Goal: Task Accomplishment & Management: Use online tool/utility

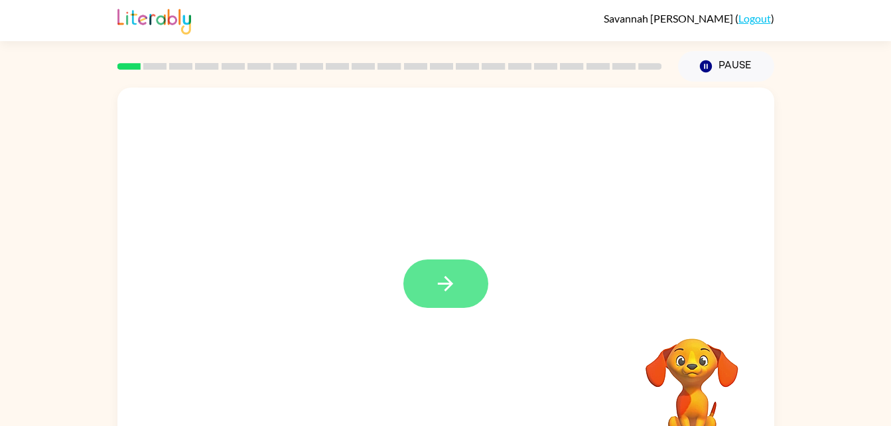
click at [458, 281] on button "button" at bounding box center [446, 284] width 85 height 48
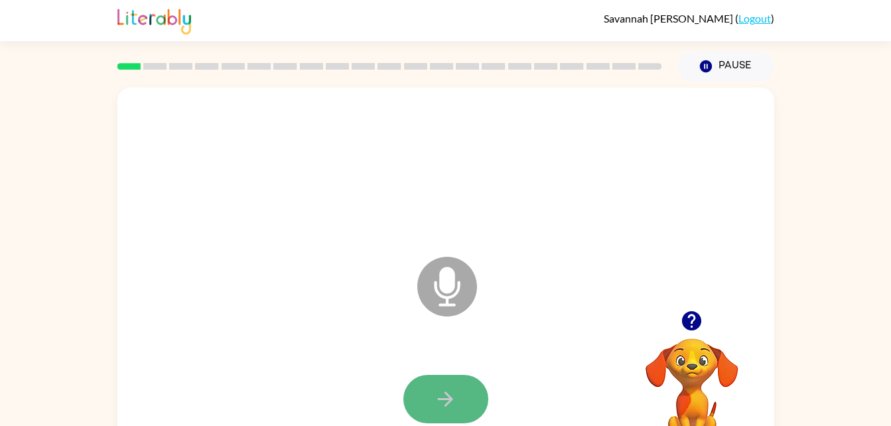
click at [432, 400] on button "button" at bounding box center [446, 399] width 85 height 48
click at [438, 282] on icon at bounding box center [447, 287] width 60 height 60
click at [445, 298] on icon "Microphone The Microphone is here when it is your turn to talk" at bounding box center [513, 304] width 199 height 100
click at [454, 279] on icon "Microphone The Microphone is here when it is your turn to talk" at bounding box center [513, 304] width 199 height 100
click at [463, 286] on icon at bounding box center [447, 287] width 60 height 60
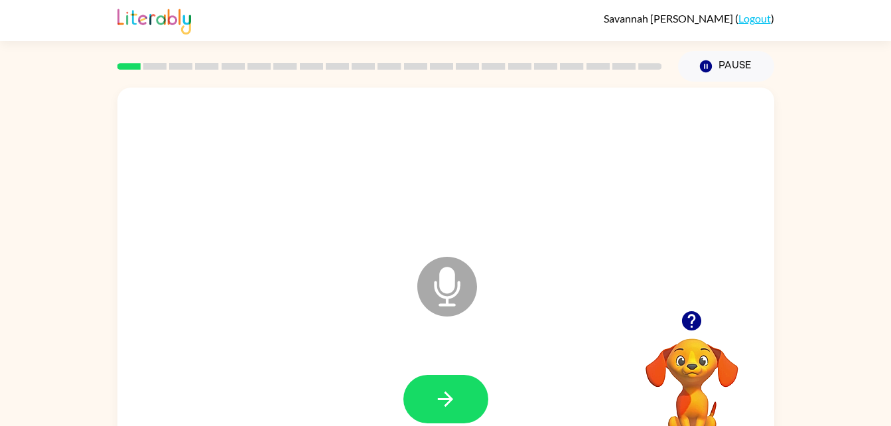
click at [433, 281] on icon at bounding box center [447, 287] width 60 height 60
click at [464, 283] on icon at bounding box center [447, 287] width 60 height 60
click at [443, 396] on icon "button" at bounding box center [445, 399] width 23 height 23
click at [458, 388] on button "button" at bounding box center [446, 399] width 85 height 48
click at [451, 379] on button "button" at bounding box center [446, 399] width 85 height 48
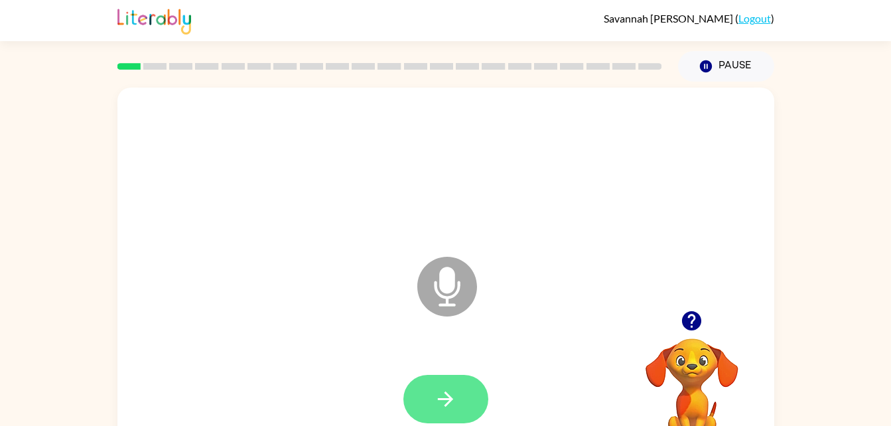
click at [444, 406] on icon "button" at bounding box center [445, 399] width 23 height 23
click at [444, 403] on icon "button" at bounding box center [445, 399] width 23 height 23
click at [441, 401] on icon "button" at bounding box center [445, 399] width 23 height 23
click at [690, 336] on button "button" at bounding box center [692, 321] width 34 height 34
click at [421, 393] on button "button" at bounding box center [446, 399] width 85 height 48
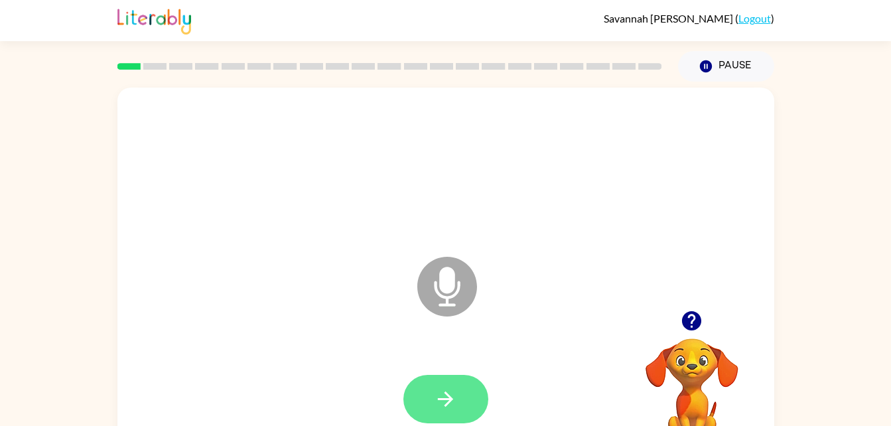
click at [445, 393] on icon "button" at bounding box center [445, 399] width 15 height 15
click at [455, 411] on button "button" at bounding box center [446, 399] width 85 height 48
click at [692, 333] on icon "button" at bounding box center [691, 320] width 23 height 23
click at [437, 407] on icon "button" at bounding box center [445, 399] width 23 height 23
click at [451, 389] on icon "button" at bounding box center [445, 399] width 23 height 23
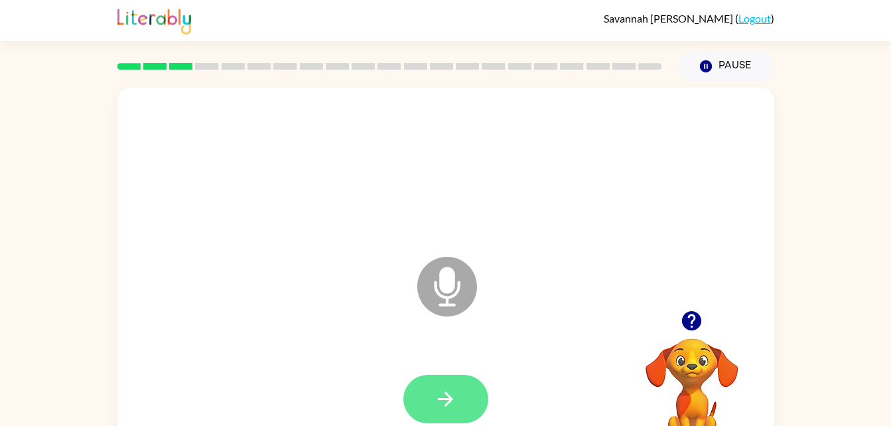
click at [445, 388] on icon "button" at bounding box center [445, 399] width 23 height 23
click at [443, 392] on icon "button" at bounding box center [445, 399] width 23 height 23
click at [428, 383] on button "button" at bounding box center [446, 399] width 85 height 48
click at [437, 420] on button "button" at bounding box center [446, 399] width 85 height 48
click at [475, 412] on button "button" at bounding box center [446, 399] width 85 height 48
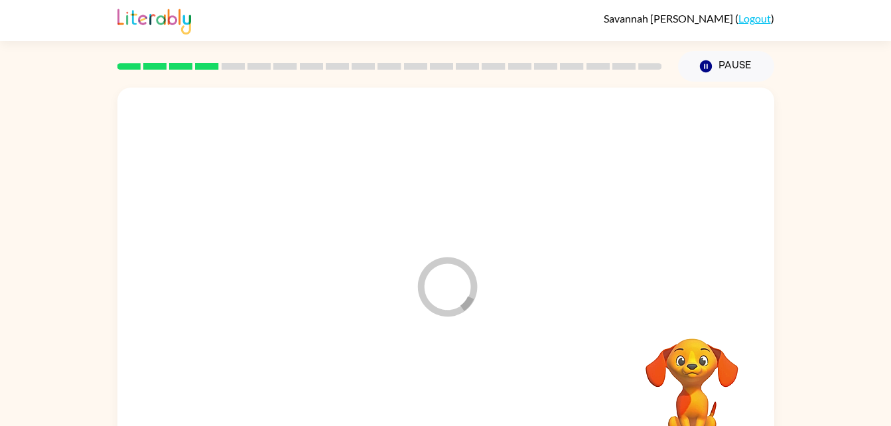
click at [443, 388] on div at bounding box center [446, 399] width 631 height 109
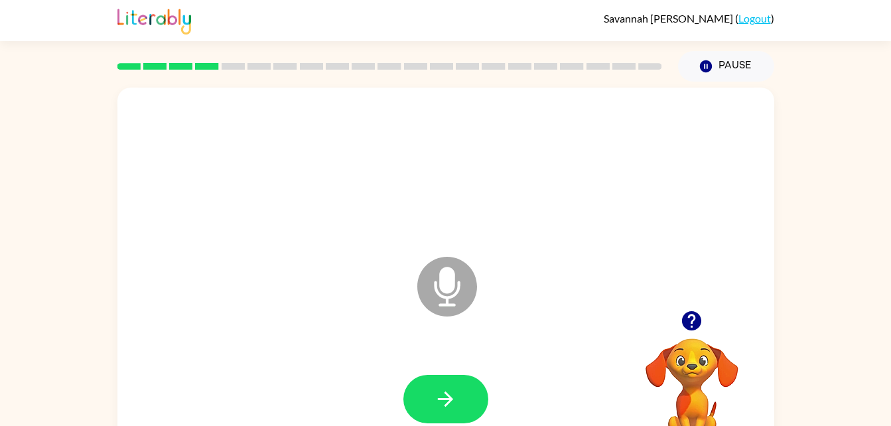
click at [423, 156] on div at bounding box center [446, 168] width 631 height 109
click at [413, 146] on div at bounding box center [446, 168] width 631 height 109
click at [405, 395] on button "button" at bounding box center [446, 399] width 85 height 48
click at [425, 390] on button "button" at bounding box center [446, 399] width 85 height 48
click at [435, 394] on icon "button" at bounding box center [445, 399] width 23 height 23
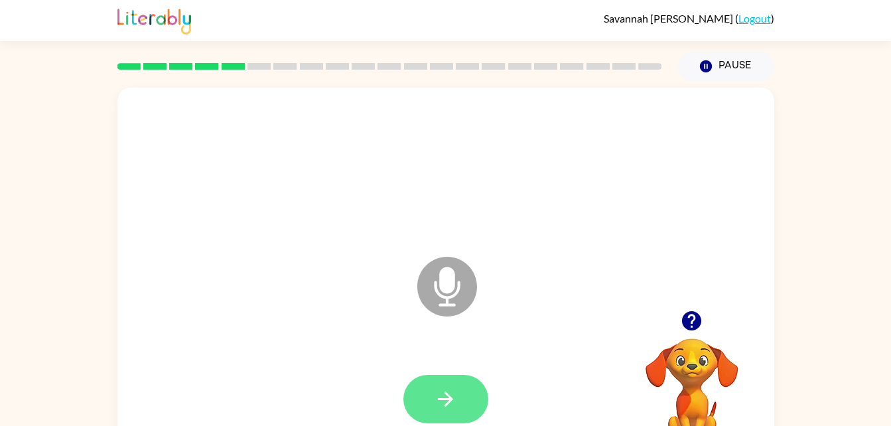
click at [449, 386] on button "button" at bounding box center [446, 399] width 85 height 48
click at [446, 388] on icon "button" at bounding box center [445, 399] width 23 height 23
click at [451, 398] on icon "button" at bounding box center [445, 399] width 15 height 15
click at [443, 408] on icon "button" at bounding box center [445, 399] width 23 height 23
click at [453, 389] on icon "button" at bounding box center [445, 399] width 23 height 23
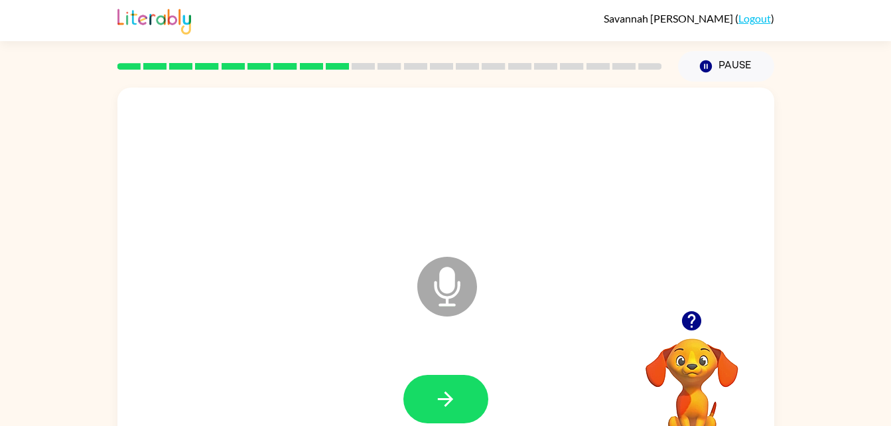
click at [691, 329] on icon "button" at bounding box center [691, 320] width 19 height 19
click at [434, 388] on icon "button" at bounding box center [445, 399] width 23 height 23
click at [433, 390] on button "button" at bounding box center [446, 399] width 85 height 48
click at [444, 388] on icon "button" at bounding box center [445, 399] width 23 height 23
click at [453, 385] on button "button" at bounding box center [446, 399] width 85 height 48
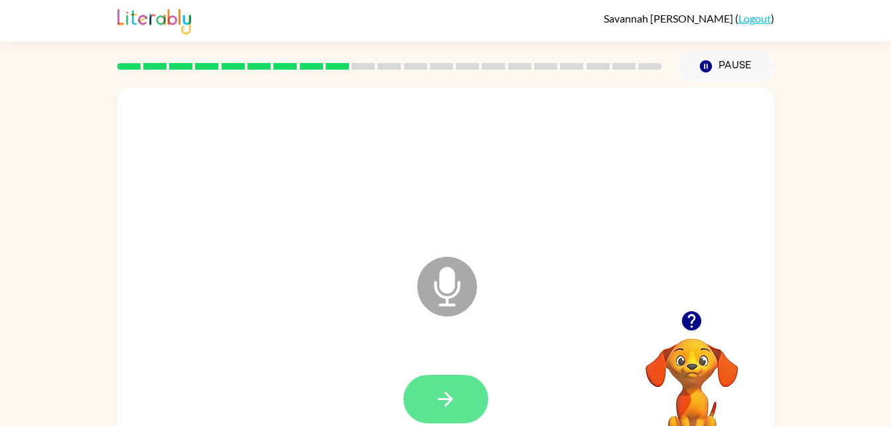
click at [459, 397] on button "button" at bounding box center [446, 399] width 85 height 48
click at [459, 386] on button "button" at bounding box center [446, 399] width 85 height 48
click at [455, 404] on icon "button" at bounding box center [445, 399] width 23 height 23
click at [439, 403] on icon "button" at bounding box center [445, 399] width 23 height 23
click at [445, 384] on button "button" at bounding box center [446, 399] width 85 height 48
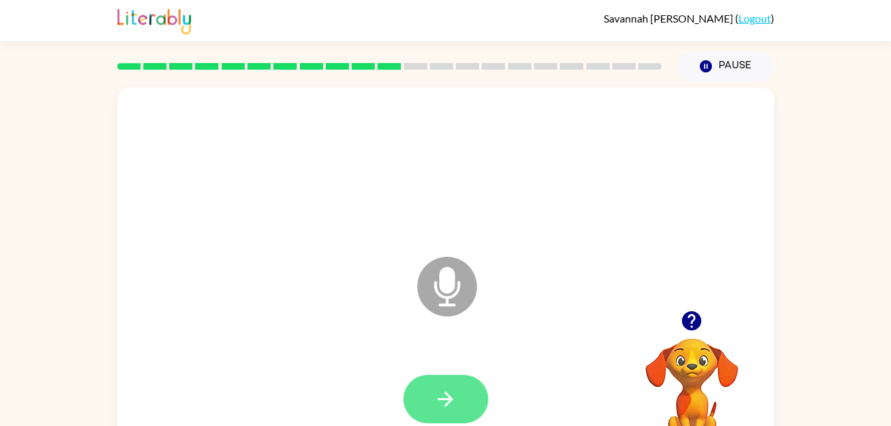
click at [454, 392] on icon "button" at bounding box center [445, 399] width 23 height 23
click at [470, 394] on button "button" at bounding box center [446, 399] width 85 height 48
click at [443, 392] on icon "button" at bounding box center [445, 399] width 23 height 23
click at [463, 390] on button "button" at bounding box center [446, 399] width 85 height 48
click at [432, 392] on button "button" at bounding box center [446, 399] width 85 height 48
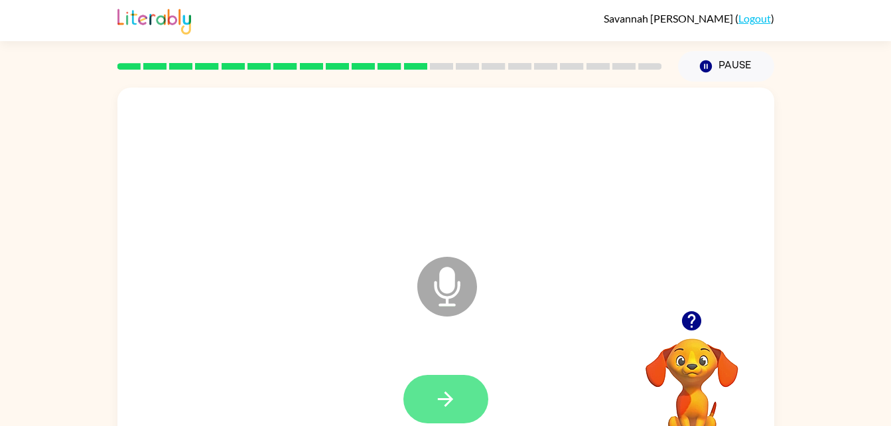
click at [424, 407] on button "button" at bounding box center [446, 399] width 85 height 48
click at [441, 400] on icon "button" at bounding box center [445, 399] width 15 height 15
click at [446, 404] on icon "button" at bounding box center [445, 399] width 23 height 23
click at [475, 388] on button "button" at bounding box center [446, 399] width 85 height 48
click at [456, 384] on button "button" at bounding box center [446, 399] width 85 height 48
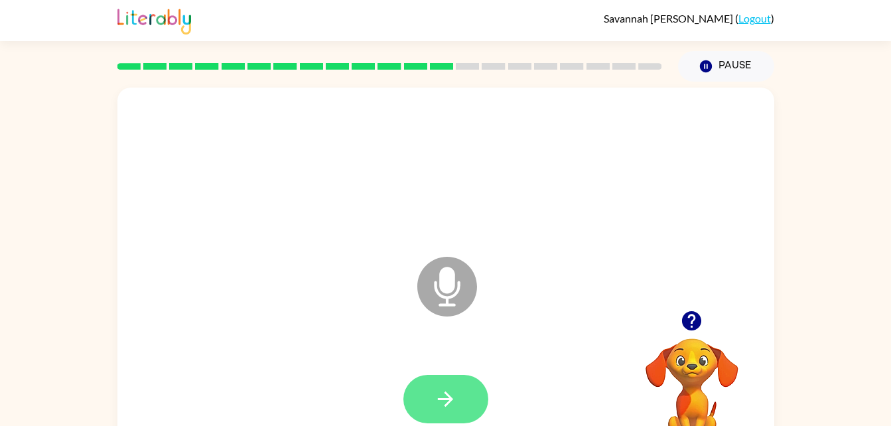
click at [441, 402] on icon "button" at bounding box center [445, 399] width 23 height 23
click at [440, 408] on icon "button" at bounding box center [445, 399] width 23 height 23
click at [435, 380] on button "button" at bounding box center [446, 399] width 85 height 48
click at [402, 171] on div at bounding box center [446, 168] width 631 height 109
click at [465, 386] on button "button" at bounding box center [446, 399] width 85 height 48
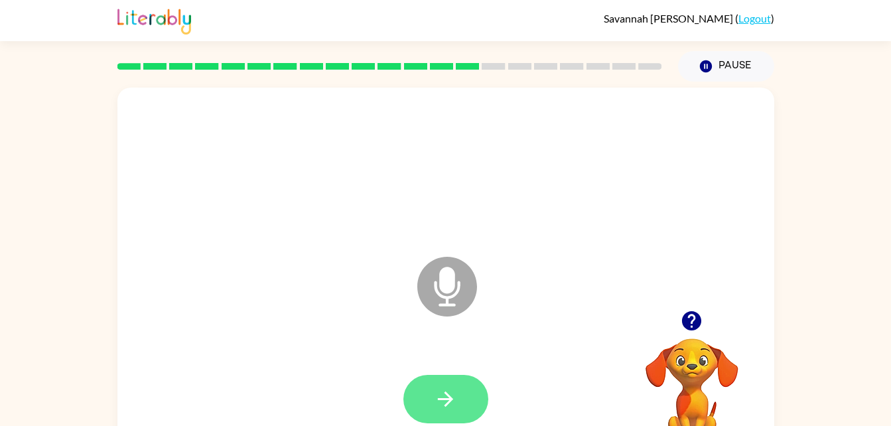
click at [469, 402] on button "button" at bounding box center [446, 399] width 85 height 48
click at [411, 150] on div at bounding box center [446, 168] width 631 height 109
click at [439, 383] on button "button" at bounding box center [446, 399] width 85 height 48
click at [435, 396] on icon "button" at bounding box center [445, 399] width 23 height 23
click at [428, 142] on div at bounding box center [446, 168] width 631 height 109
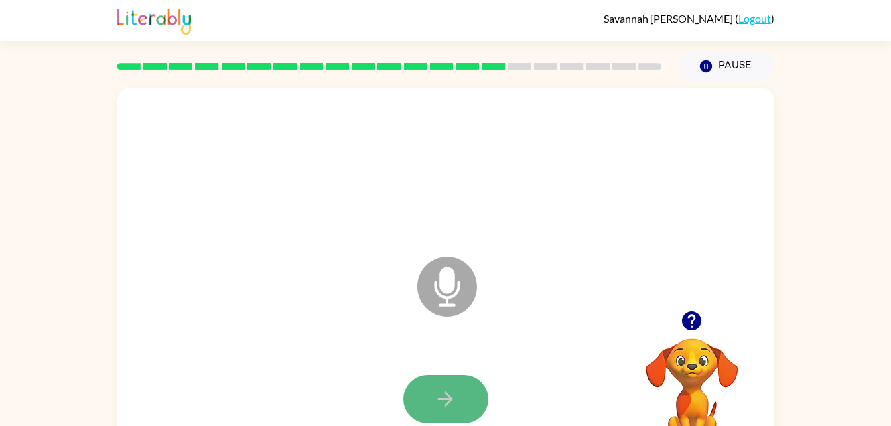
click at [434, 390] on icon "button" at bounding box center [445, 399] width 23 height 23
click at [454, 410] on icon "button" at bounding box center [445, 399] width 23 height 23
click at [423, 157] on div at bounding box center [446, 168] width 631 height 109
click at [443, 412] on button "button" at bounding box center [446, 399] width 85 height 48
click at [453, 391] on icon "button" at bounding box center [445, 399] width 23 height 23
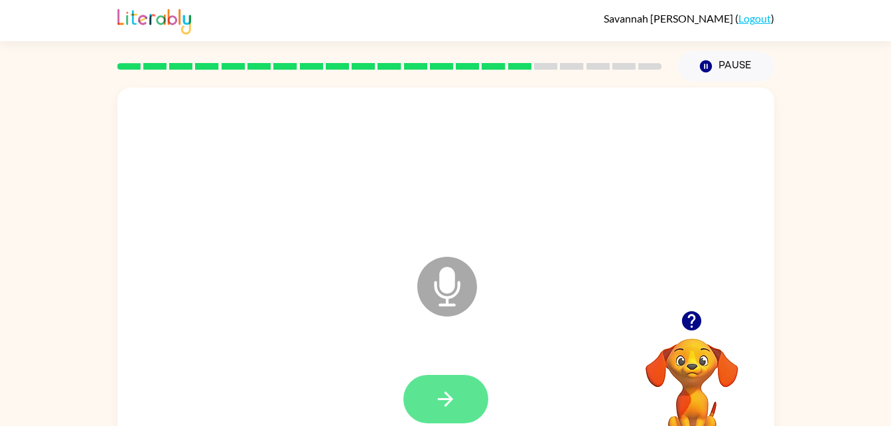
click at [437, 397] on icon "button" at bounding box center [445, 399] width 23 height 23
click at [417, 390] on button "button" at bounding box center [446, 399] width 85 height 48
click at [449, 400] on icon "button" at bounding box center [445, 399] width 23 height 23
click at [421, 159] on div at bounding box center [446, 168] width 631 height 109
click at [453, 390] on icon "button" at bounding box center [445, 399] width 23 height 23
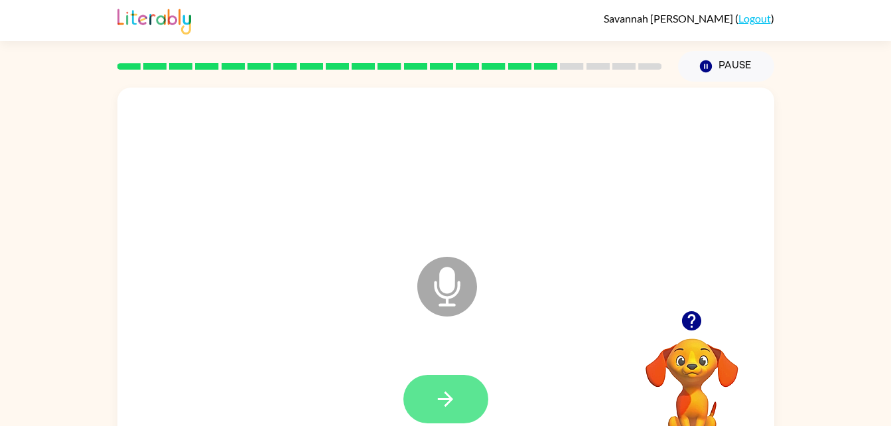
click at [432, 400] on button "button" at bounding box center [446, 399] width 85 height 48
click at [455, 410] on icon "button" at bounding box center [445, 399] width 23 height 23
click at [400, 142] on div at bounding box center [446, 168] width 631 height 109
click at [463, 385] on button "button" at bounding box center [446, 399] width 85 height 48
click at [508, 395] on div at bounding box center [446, 399] width 631 height 109
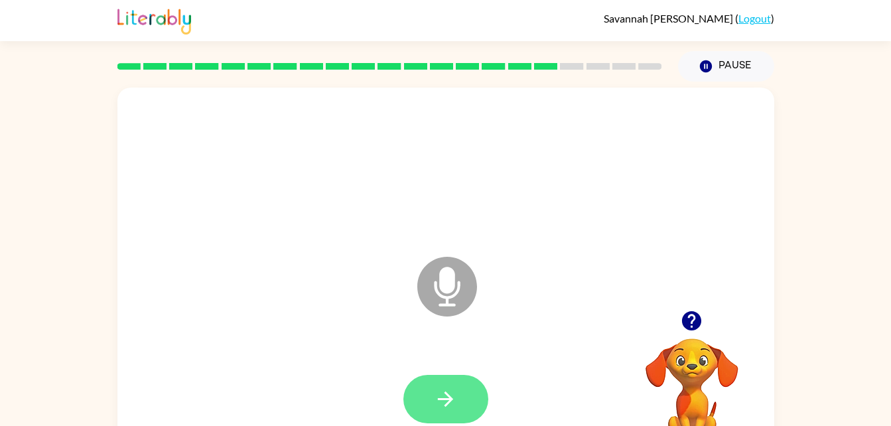
click at [462, 395] on button "button" at bounding box center [446, 399] width 85 height 48
click at [435, 386] on button "button" at bounding box center [446, 399] width 85 height 48
click at [440, 386] on button "button" at bounding box center [446, 399] width 85 height 48
click at [422, 396] on button "button" at bounding box center [446, 399] width 85 height 48
click at [449, 384] on button "button" at bounding box center [446, 399] width 85 height 48
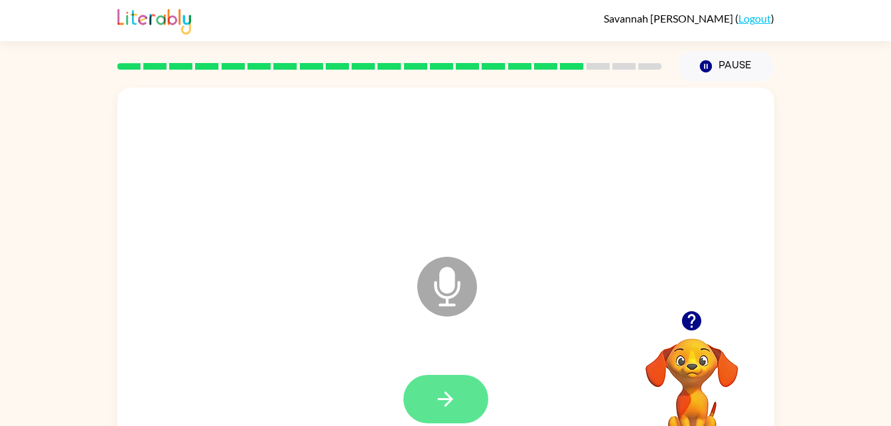
click at [446, 377] on button "button" at bounding box center [446, 399] width 85 height 48
click at [454, 396] on icon "button" at bounding box center [445, 399] width 23 height 23
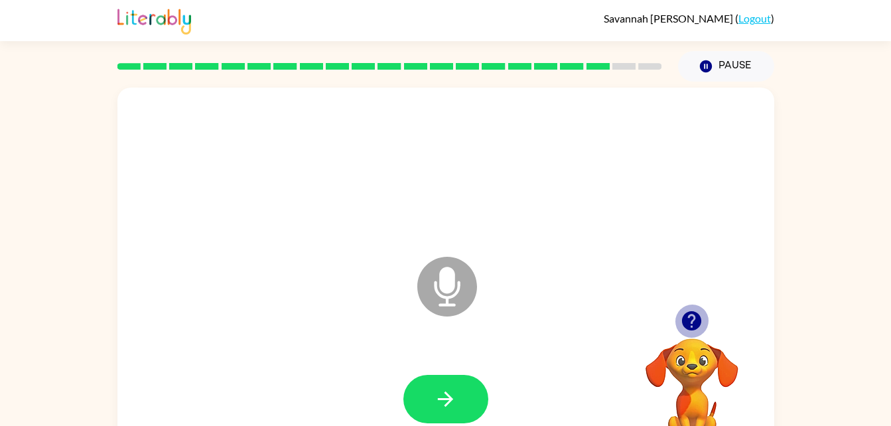
click at [681, 316] on icon "button" at bounding box center [691, 320] width 23 height 23
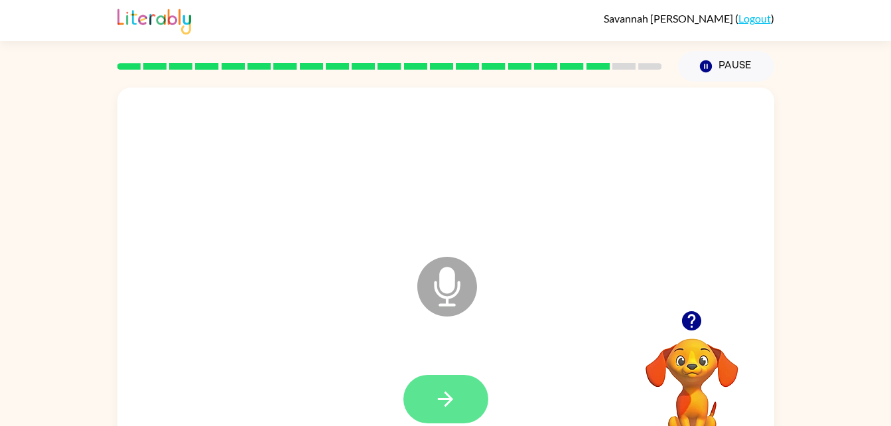
click at [459, 409] on button "button" at bounding box center [446, 399] width 85 height 48
click at [435, 155] on div at bounding box center [446, 168] width 631 height 109
click at [453, 396] on icon "button" at bounding box center [445, 399] width 23 height 23
click at [434, 388] on icon "button" at bounding box center [445, 399] width 23 height 23
